Goal: Transaction & Acquisition: Download file/media

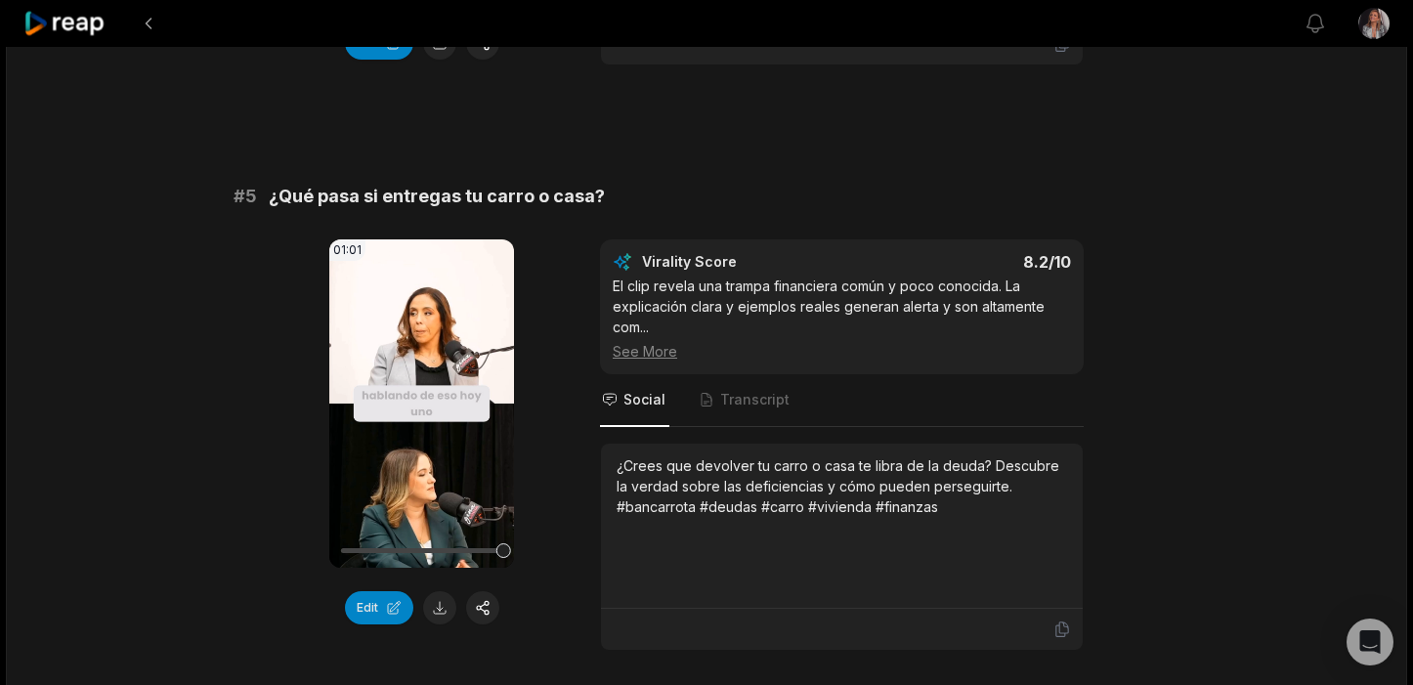
scroll to position [2315, 0]
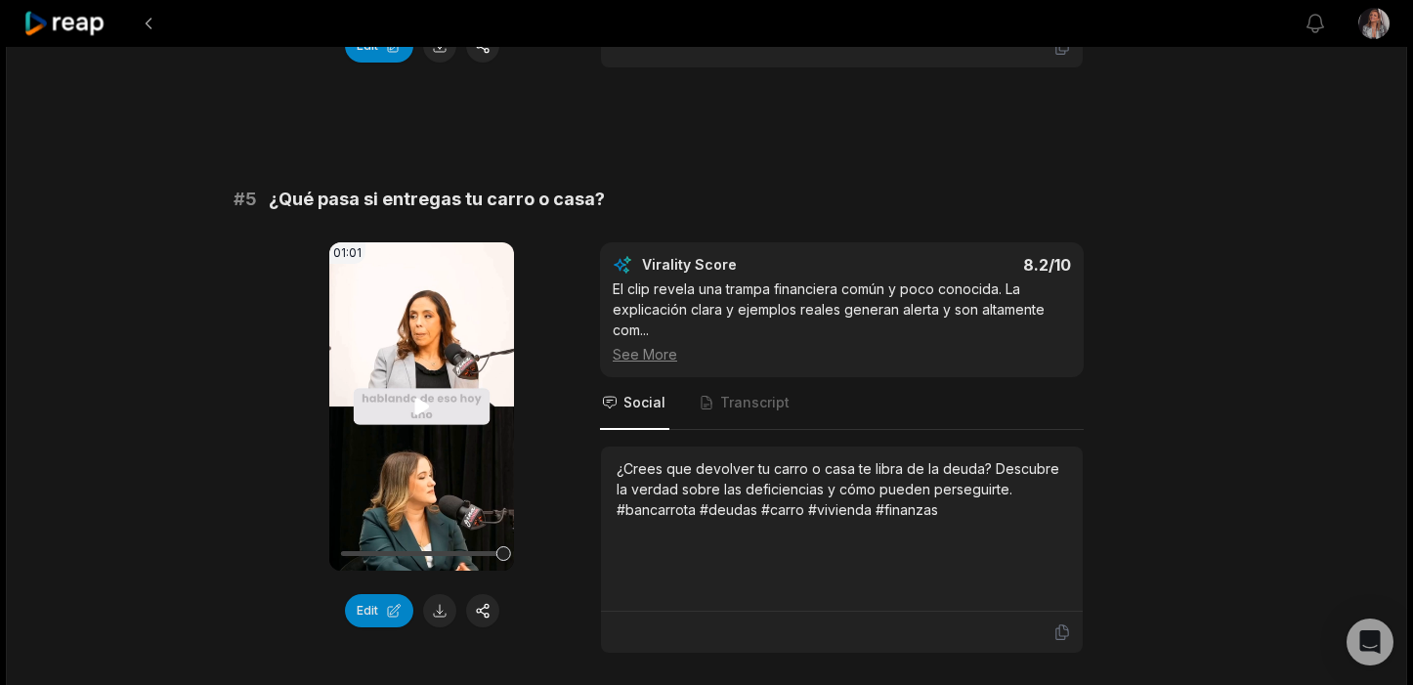
click at [410, 406] on icon at bounding box center [421, 406] width 23 height 23
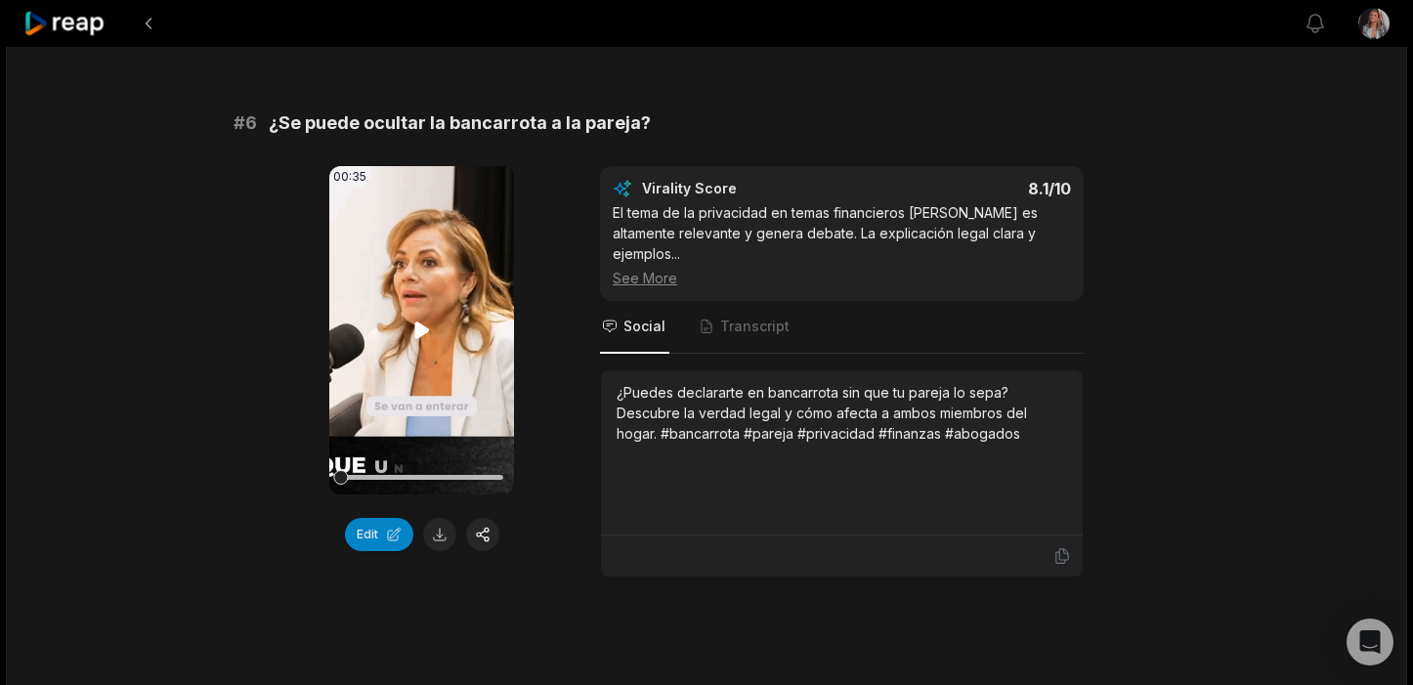
scroll to position [2982, 0]
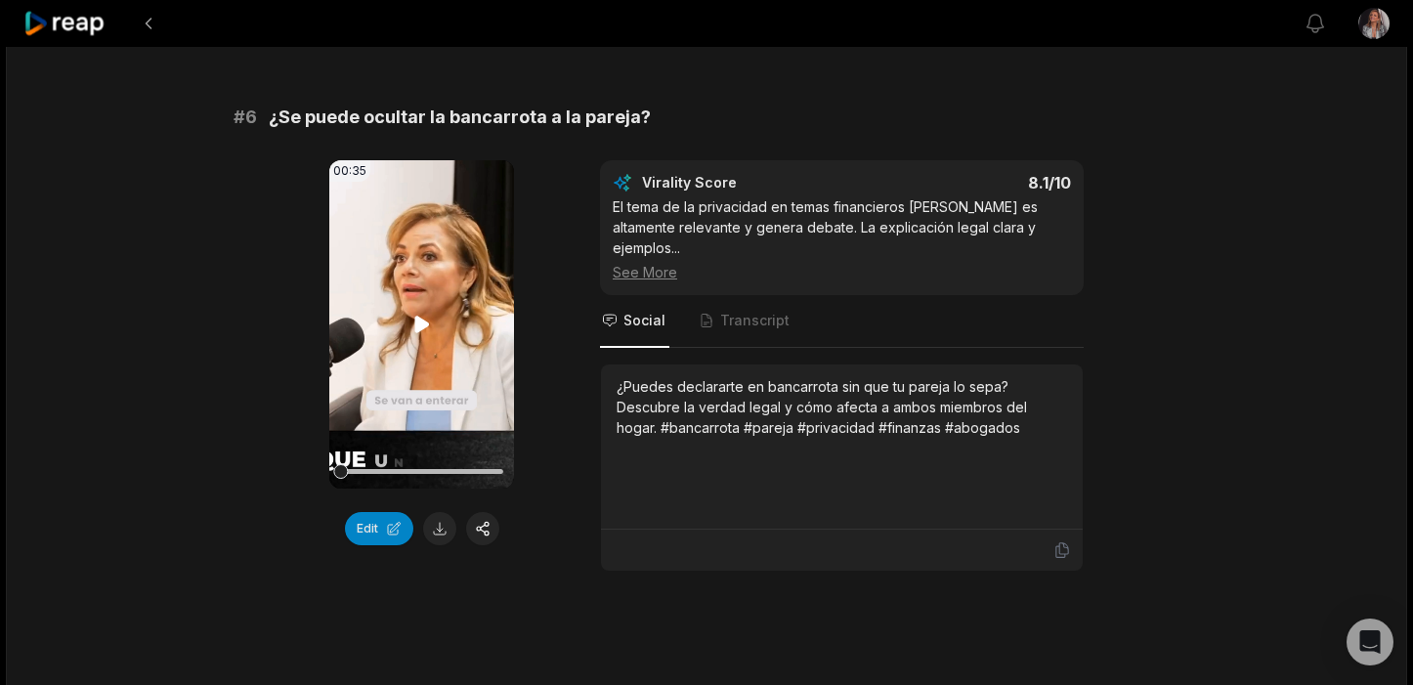
click at [418, 320] on icon at bounding box center [421, 324] width 15 height 17
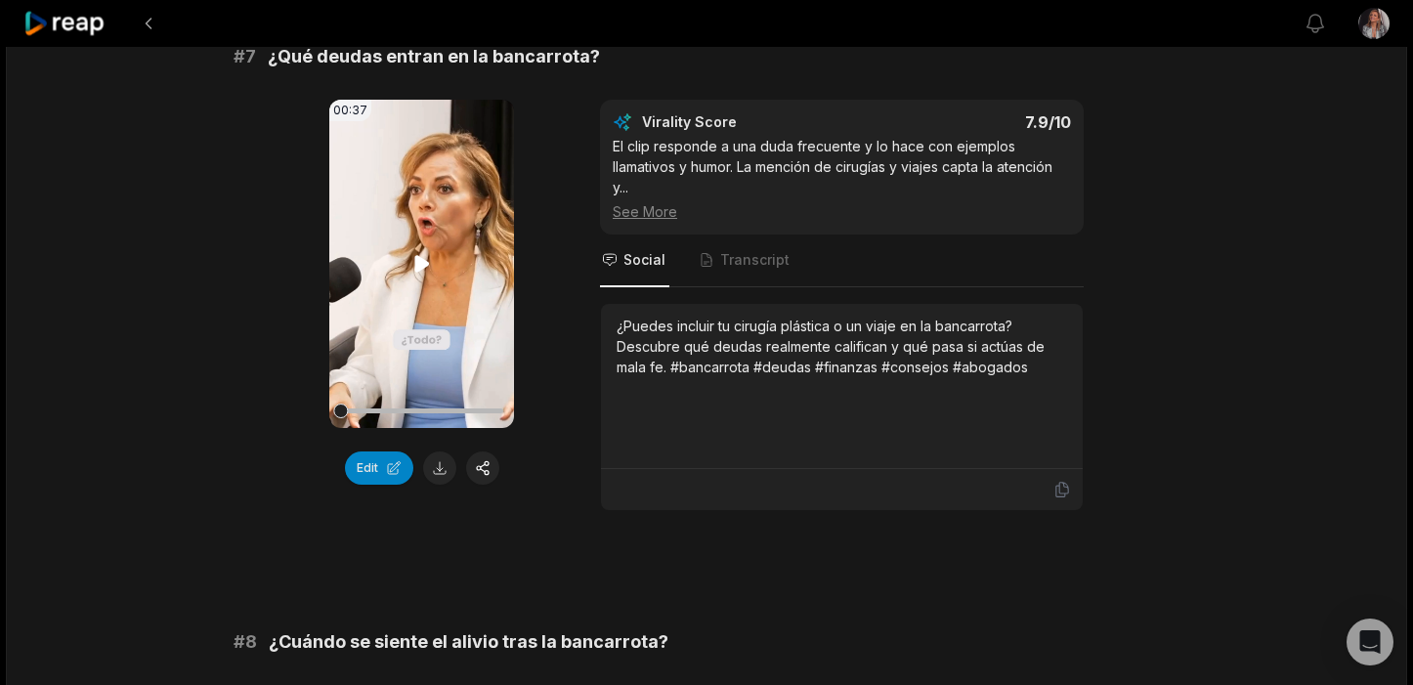
scroll to position [3629, 0]
click at [423, 251] on icon at bounding box center [421, 262] width 23 height 23
click at [443, 450] on button at bounding box center [439, 466] width 33 height 33
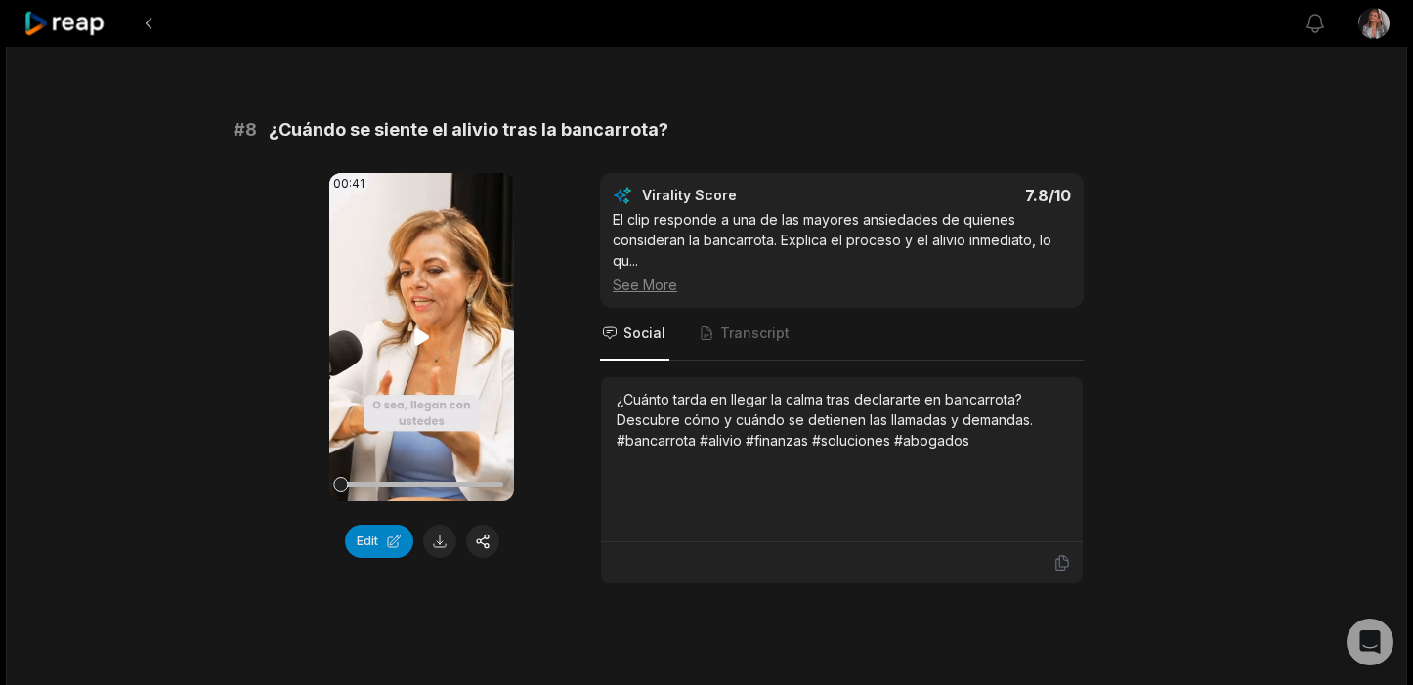
scroll to position [4141, 0]
click at [420, 327] on icon at bounding box center [421, 335] width 15 height 17
click at [441, 524] on button at bounding box center [439, 540] width 33 height 33
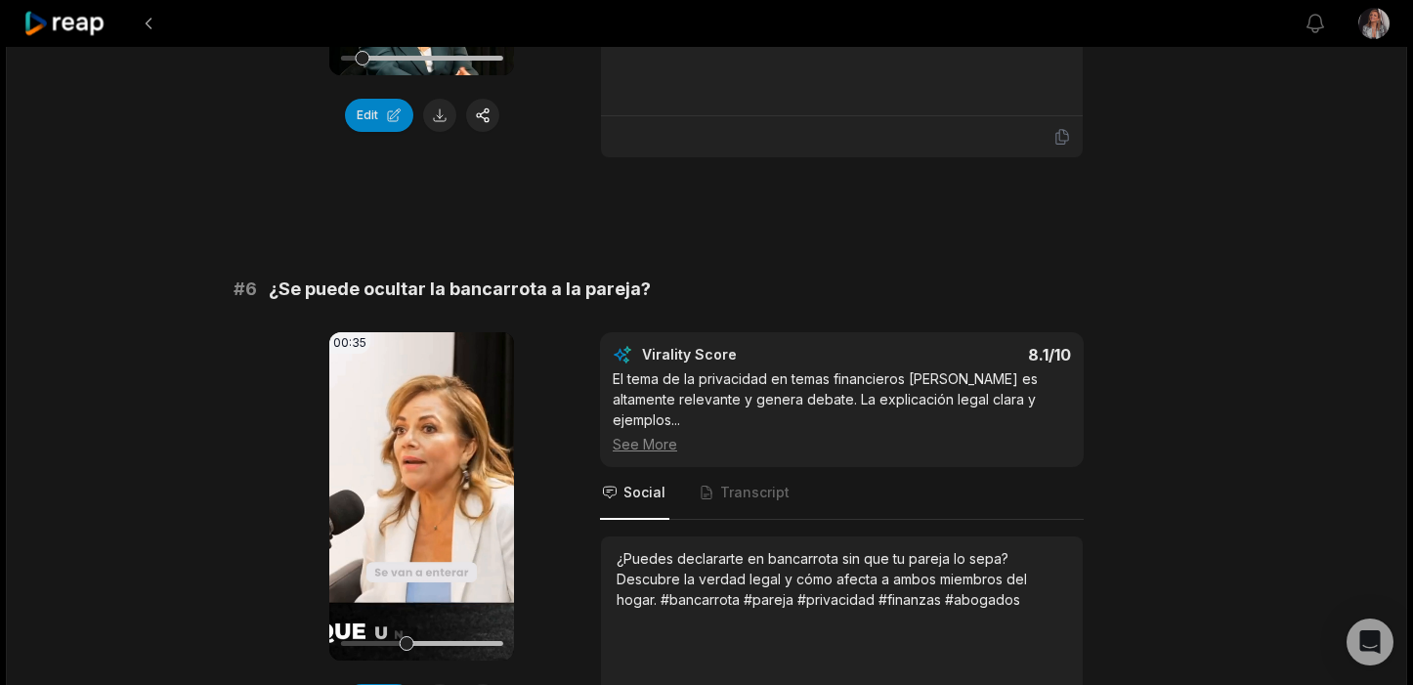
scroll to position [2869, 0]
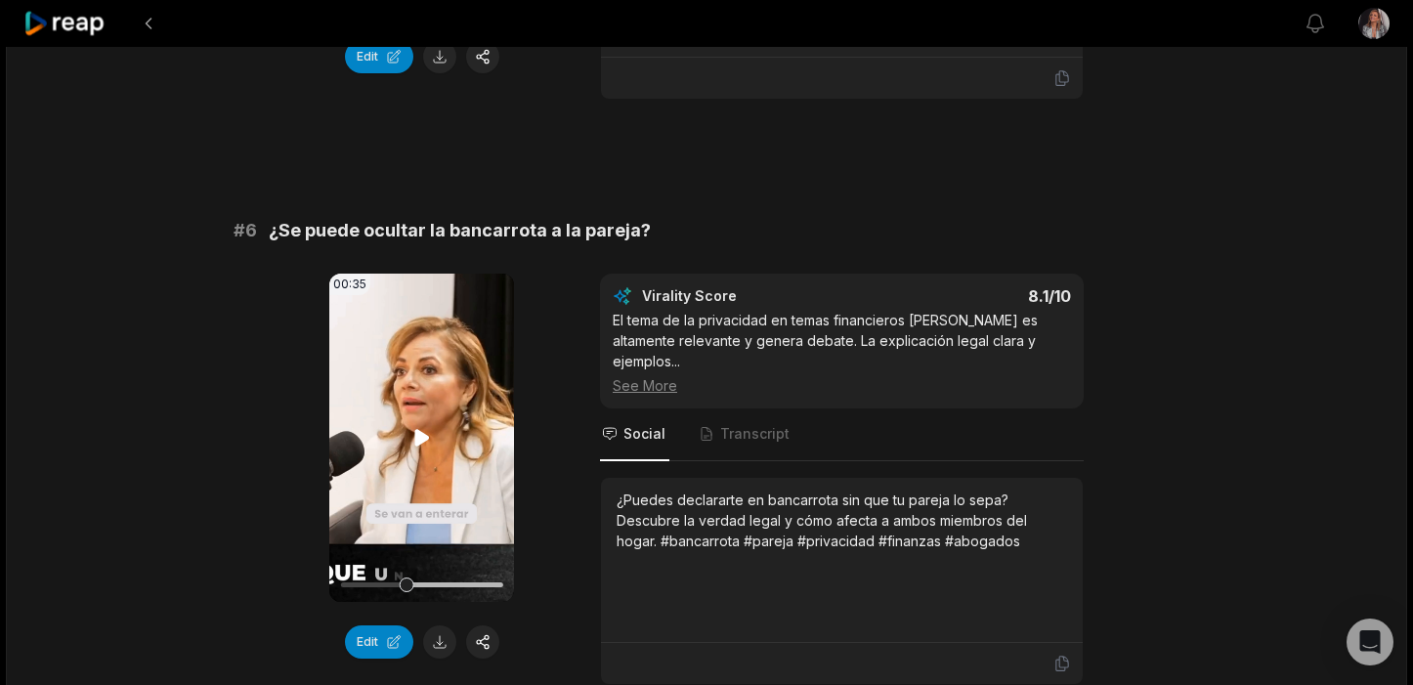
click at [421, 439] on icon at bounding box center [421, 437] width 15 height 17
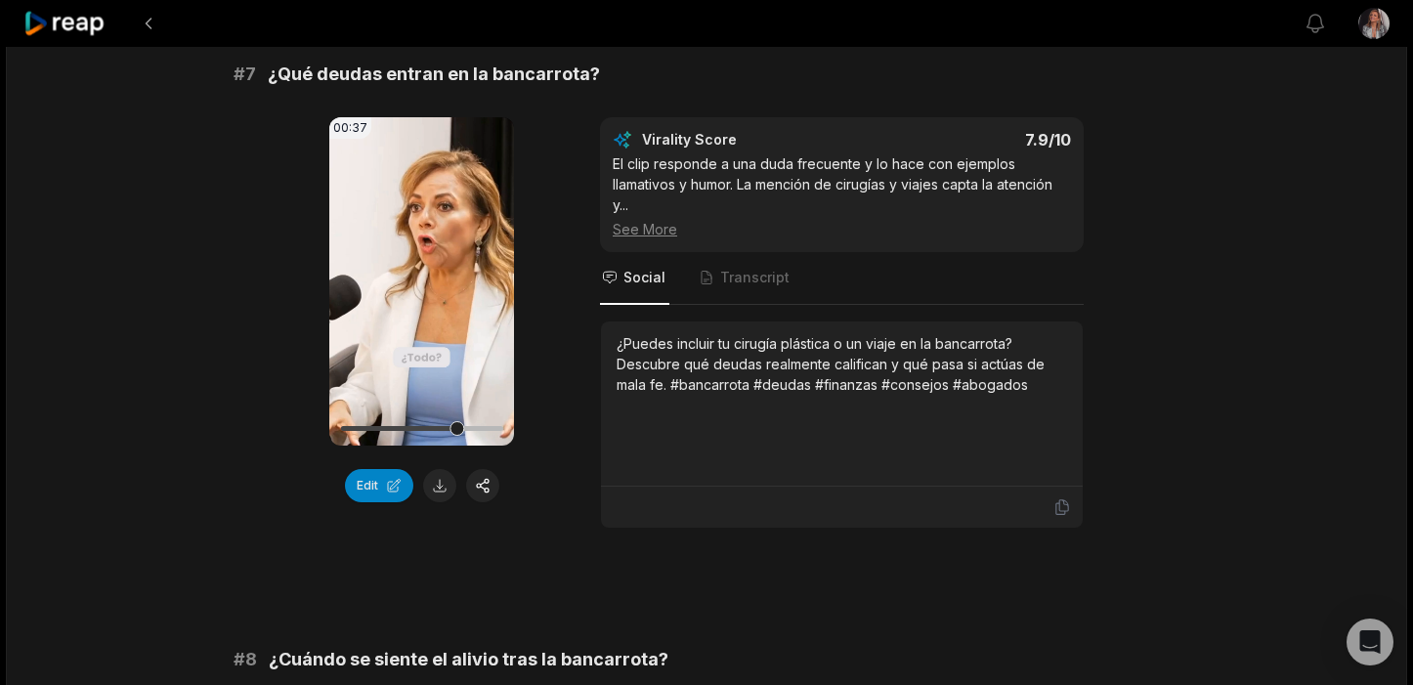
scroll to position [3612, 0]
